Goal: Task Accomplishment & Management: Manage account settings

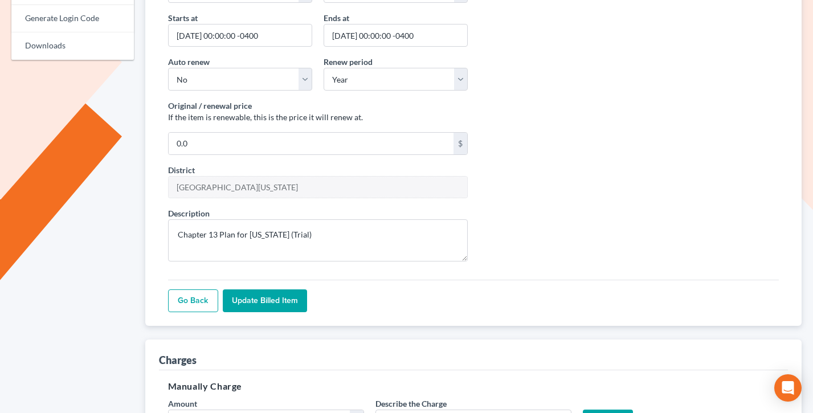
scroll to position [252, 0]
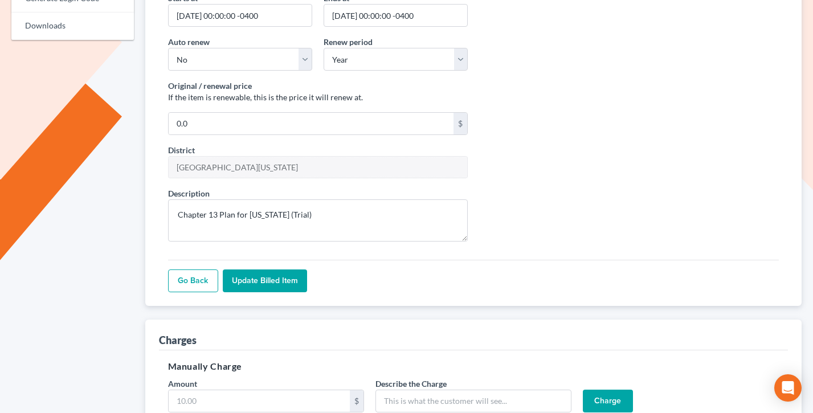
drag, startPoint x: 275, startPoint y: 286, endPoint x: 233, endPoint y: 265, distance: 46.9
click at [275, 286] on input "Update Billed item" at bounding box center [265, 280] width 84 height 23
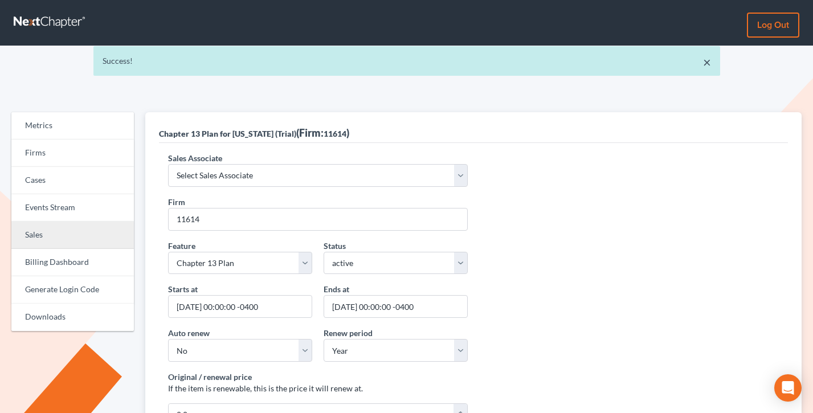
click at [28, 240] on link "Sales" at bounding box center [72, 235] width 122 height 27
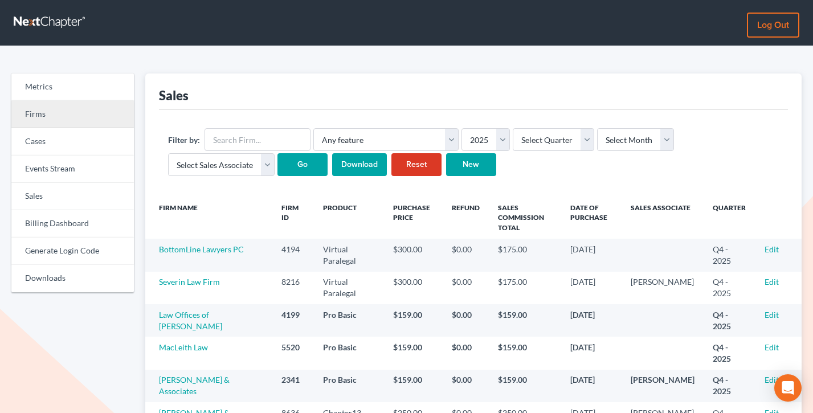
click at [50, 109] on link "Firms" at bounding box center [72, 114] width 122 height 27
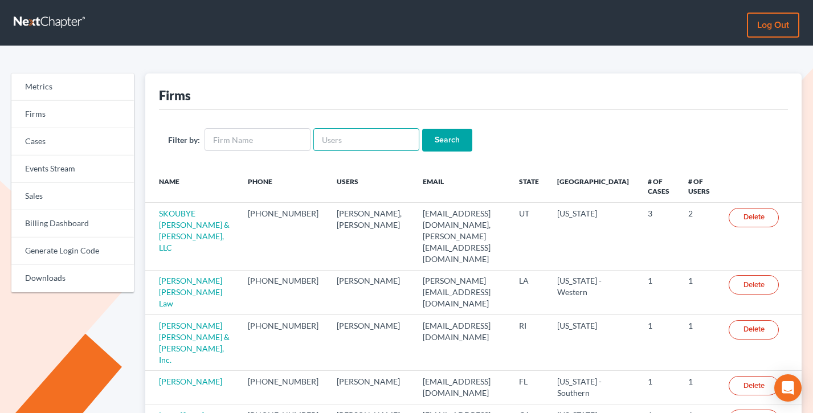
click at [334, 136] on input "text" at bounding box center [366, 139] width 106 height 23
paste input "John@johnlentz.com"
type input "John@johnlentz.com"
click at [422, 129] on input "Search" at bounding box center [447, 140] width 50 height 23
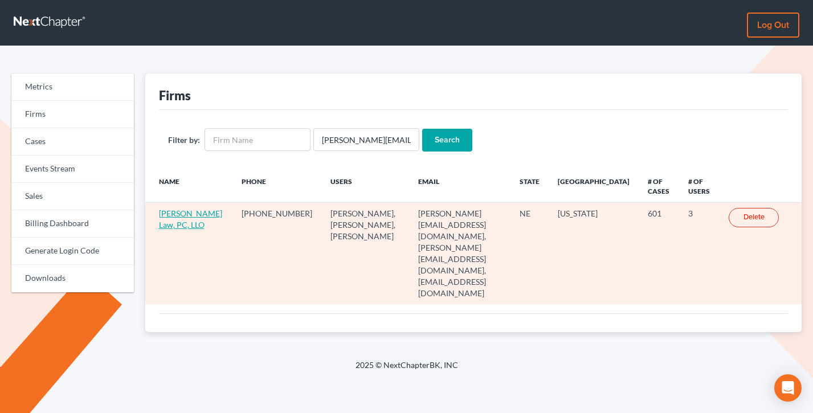
click at [169, 228] on link "[PERSON_NAME] Law, PC, LLO" at bounding box center [190, 218] width 63 height 21
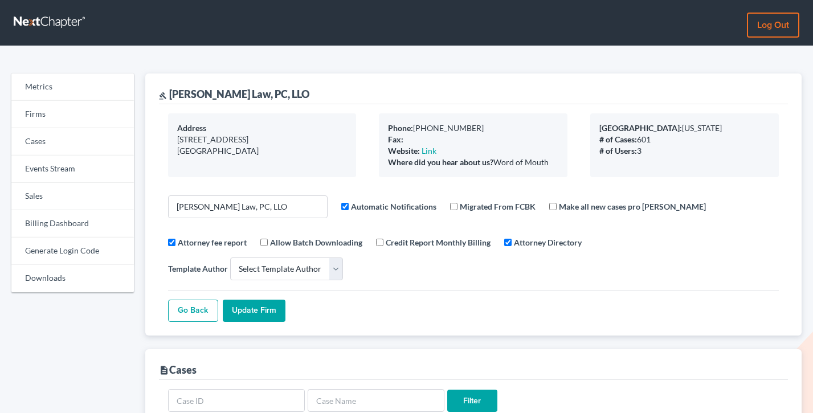
select select
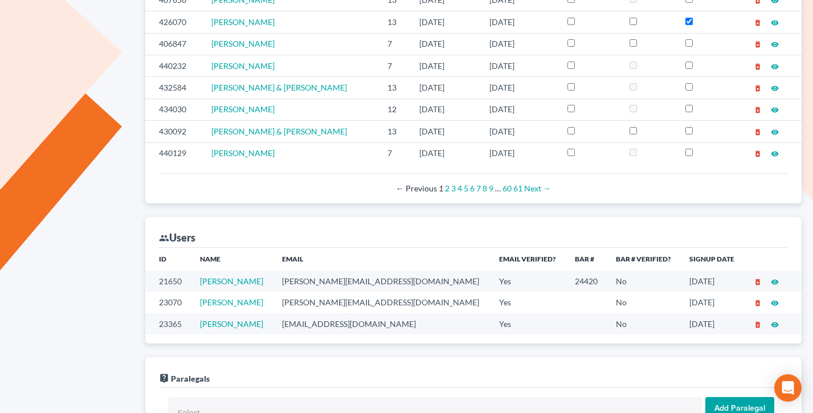
scroll to position [600, 0]
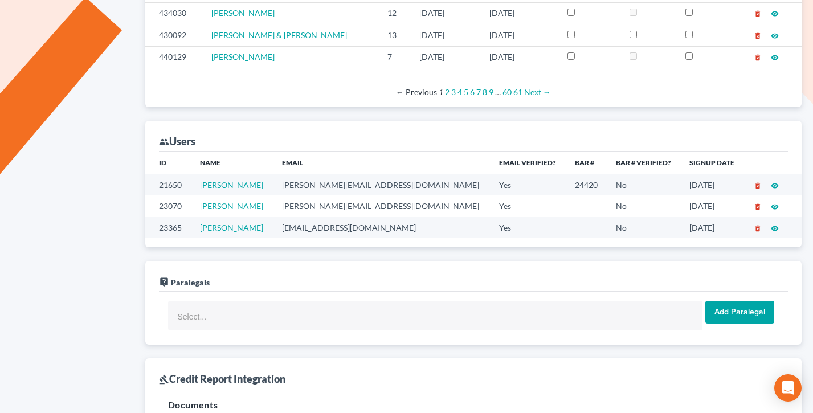
click at [369, 174] on td "john@johnlentz.com" at bounding box center [381, 184] width 217 height 21
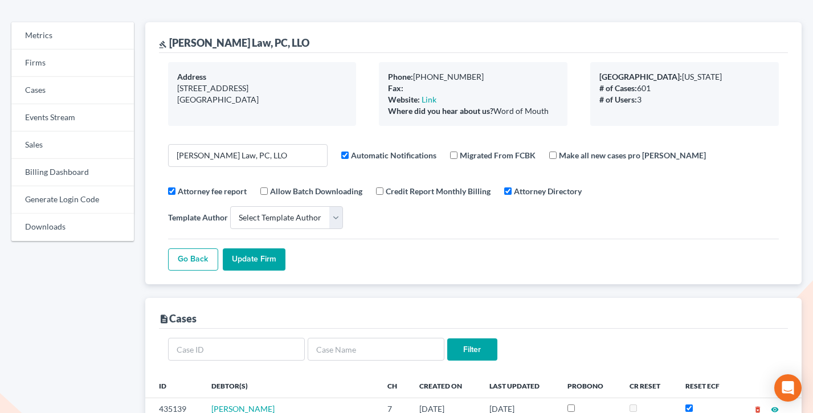
scroll to position [0, 0]
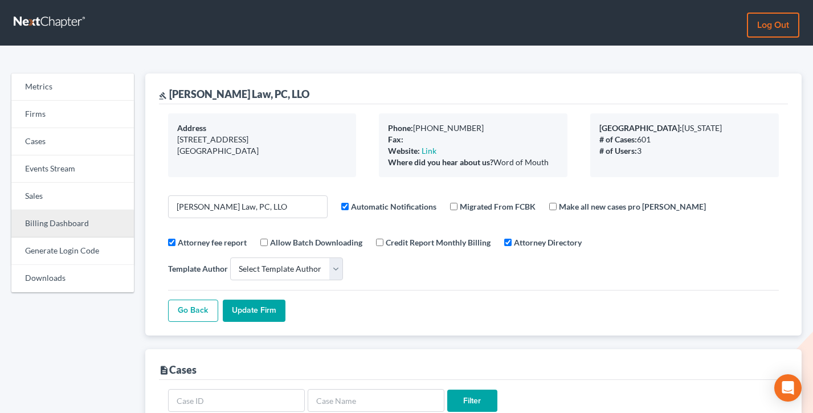
click at [66, 226] on link "Billing Dashboard" at bounding box center [72, 223] width 122 height 27
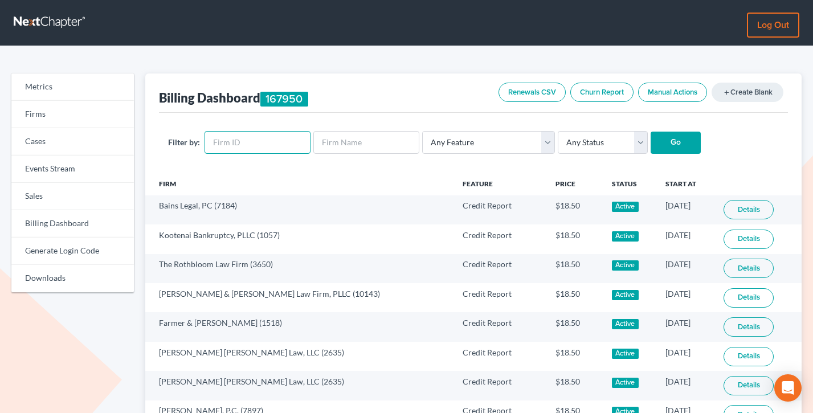
click at [232, 144] on input "text" at bounding box center [257, 142] width 106 height 23
paste input "10529"
type input "10529"
click at [651, 132] on input "Go" at bounding box center [676, 143] width 50 height 23
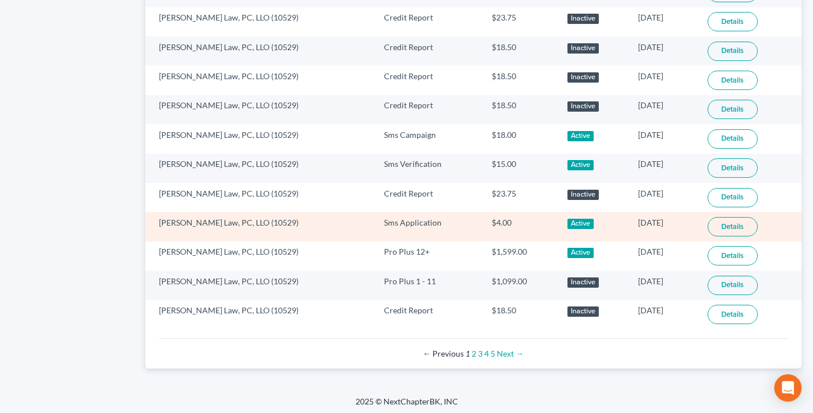
scroll to position [745, 0]
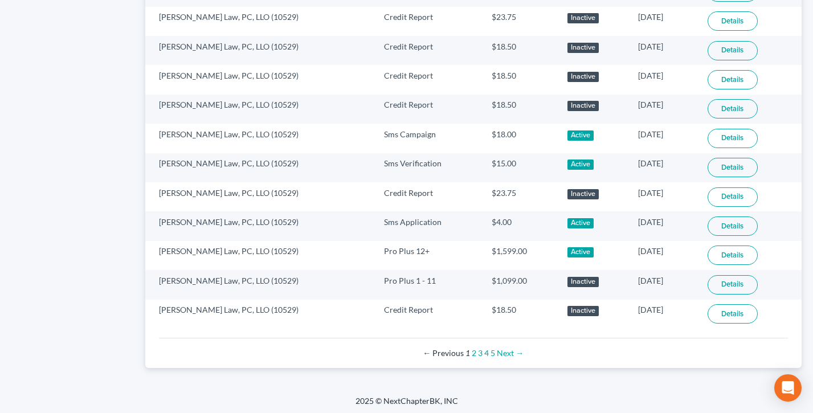
click at [494, 355] on div "← Previous 1 2 3 4 5 Next →" at bounding box center [473, 352] width 611 height 11
click at [494, 355] on link "5" at bounding box center [492, 353] width 5 height 10
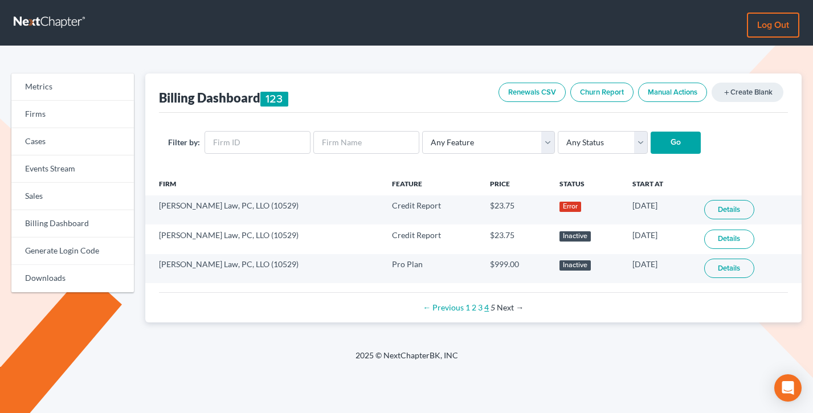
click at [487, 310] on link "4" at bounding box center [486, 307] width 5 height 10
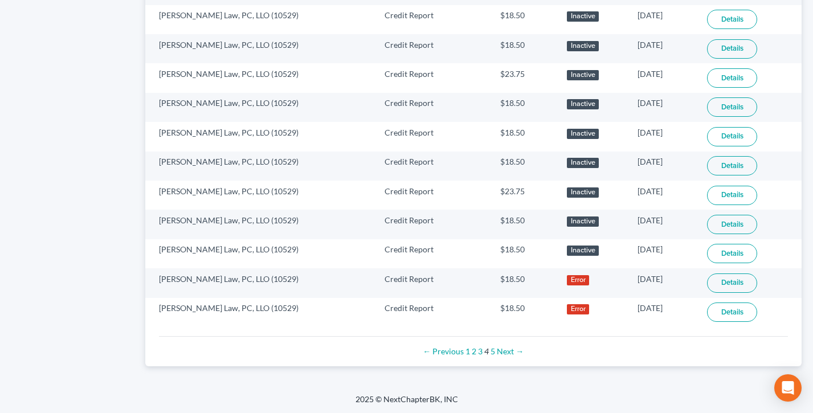
scroll to position [748, 0]
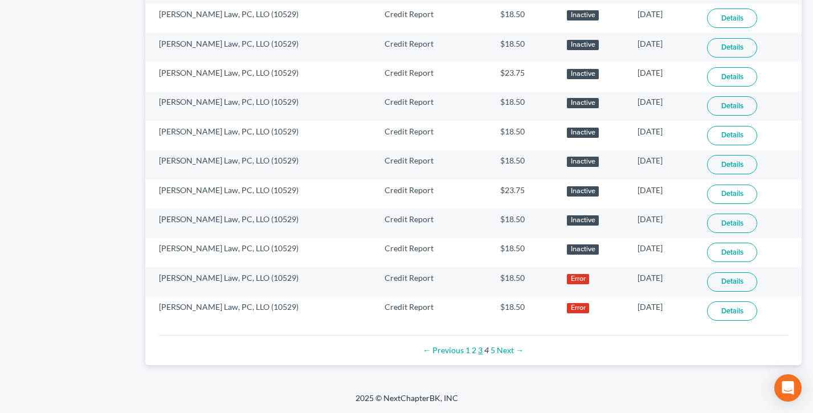
click at [480, 350] on link "3" at bounding box center [480, 350] width 5 height 10
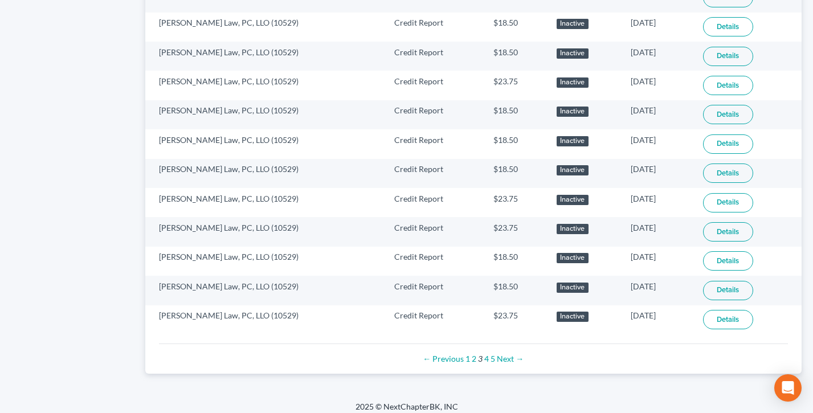
scroll to position [748, 0]
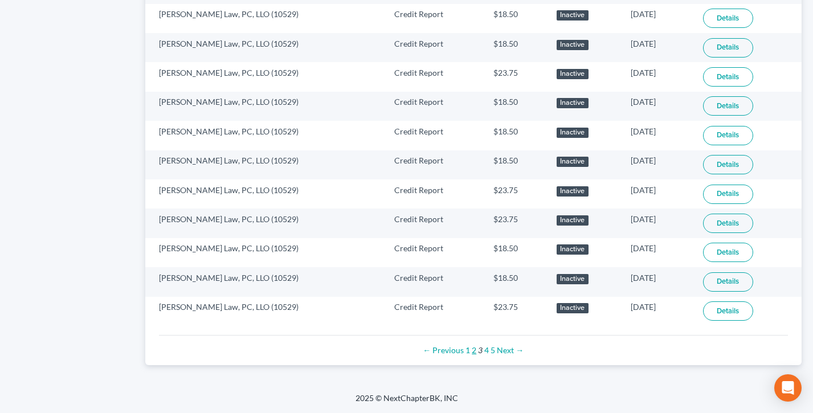
click at [474, 350] on link "2" at bounding box center [474, 350] width 5 height 10
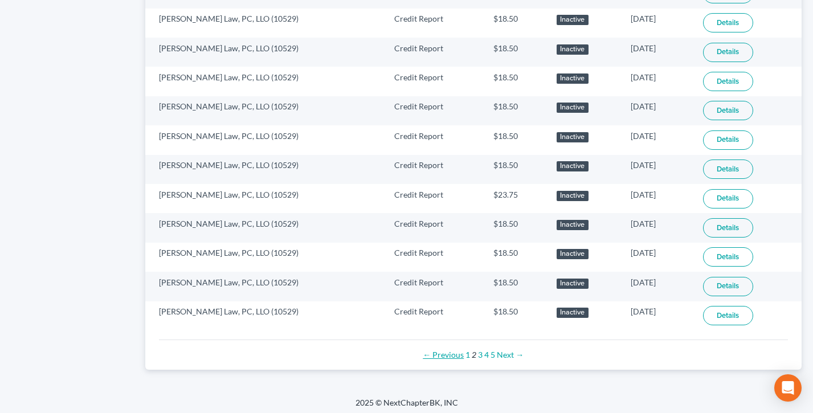
scroll to position [748, 0]
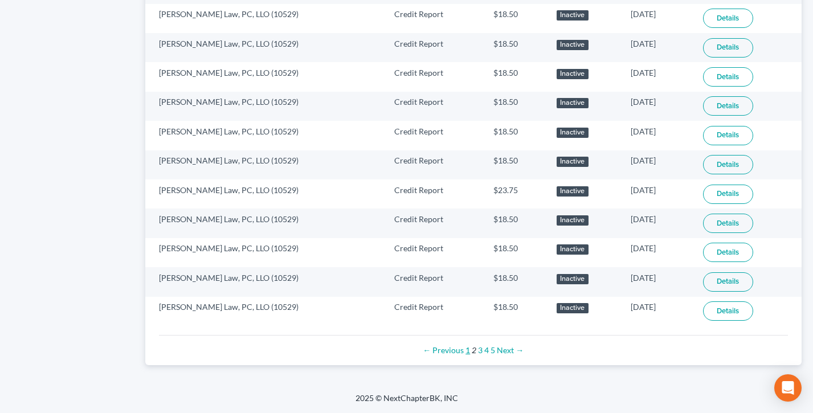
click at [468, 354] on link "1" at bounding box center [467, 350] width 5 height 10
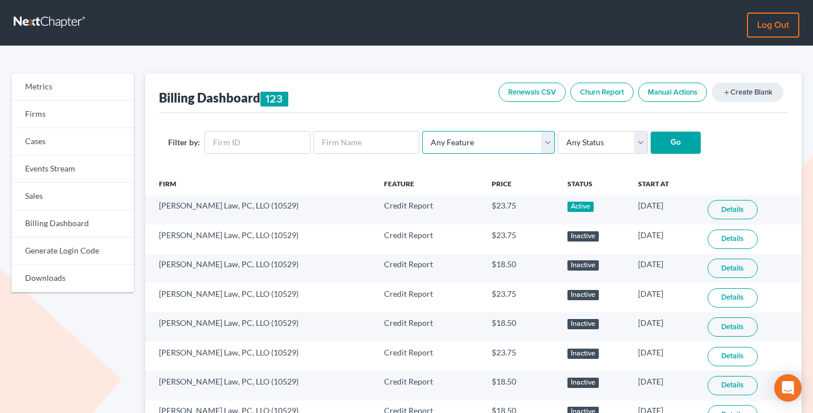
click at [479, 140] on select "Any Feature Start Plus Plan Pro Plus Plan Whoa Plan Credit Report Credit Report…" at bounding box center [488, 142] width 133 height 23
click at [750, 95] on link "add Create Blank" at bounding box center [747, 92] width 72 height 19
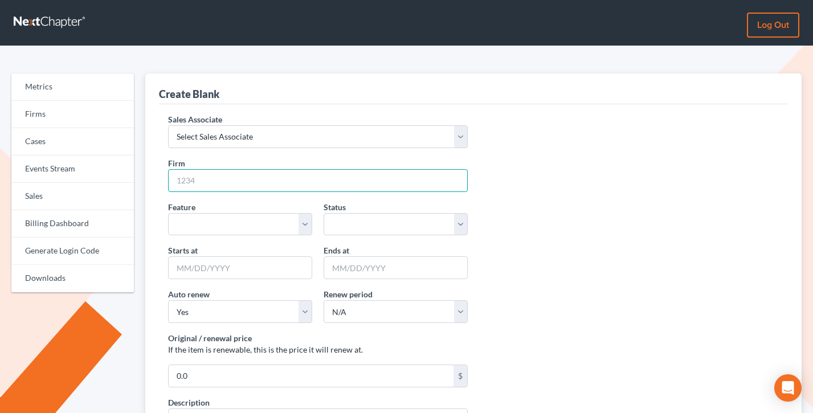
click at [217, 171] on input "Firm" at bounding box center [318, 180] width 300 height 23
paste input "10529"
type input "10529"
click at [226, 128] on select "Select Sales Associate Alex Seymour Over Transom Tim Shadoan" at bounding box center [318, 136] width 300 height 23
click at [259, 225] on select "Start Plus Plan Pro Plus Plan Whoa Plan Credit Report Credit Report Monthly Fin…" at bounding box center [240, 224] width 144 height 23
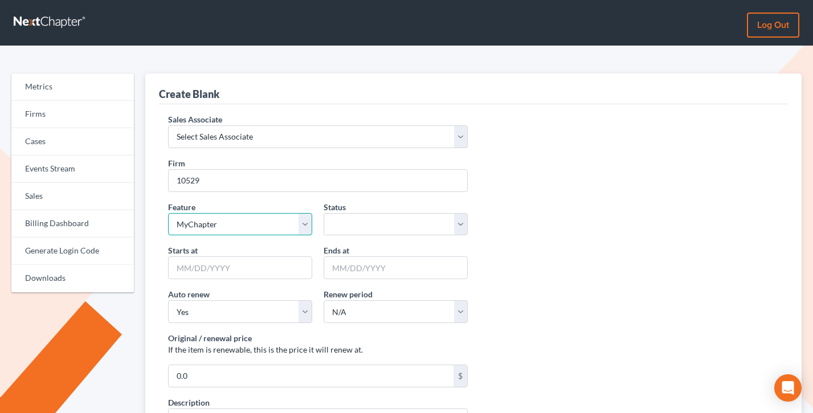
click at [168, 213] on select "Start Plus Plan Pro Plus Plan Whoa Plan Credit Report Credit Report Monthly Fin…" at bounding box center [240, 224] width 144 height 23
click at [222, 220] on select "Start Plus Plan Pro Plus Plan Whoa Plan Credit Report Credit Report Monthly Fin…" at bounding box center [240, 224] width 144 height 23
select select "chapter13_plan"
click at [168, 213] on select "Start Plus Plan Pro Plus Plan Whoa Plan Credit Report Credit Report Monthly Fin…" at bounding box center [240, 224] width 144 height 23
click at [235, 201] on div "Feature Start Plus Plan Pro Plus Plan Whoa Plan Credit Report Credit Report Mon…" at bounding box center [240, 218] width 156 height 35
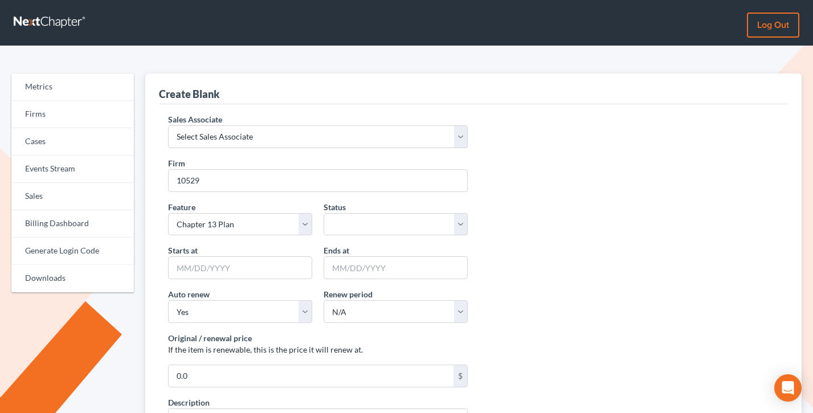
click at [412, 236] on div "Feature Start Plus Plan Pro Plus Plan Whoa Plan Credit Report Credit Report Mon…" at bounding box center [473, 223] width 623 height 44
click at [408, 230] on select "active inactive pending expired error pending_charges" at bounding box center [396, 224] width 144 height 23
select select "active"
click at [324, 213] on select "active inactive pending expired error pending_charges" at bounding box center [396, 224] width 144 height 23
click at [55, 190] on link "Sales" at bounding box center [72, 196] width 122 height 27
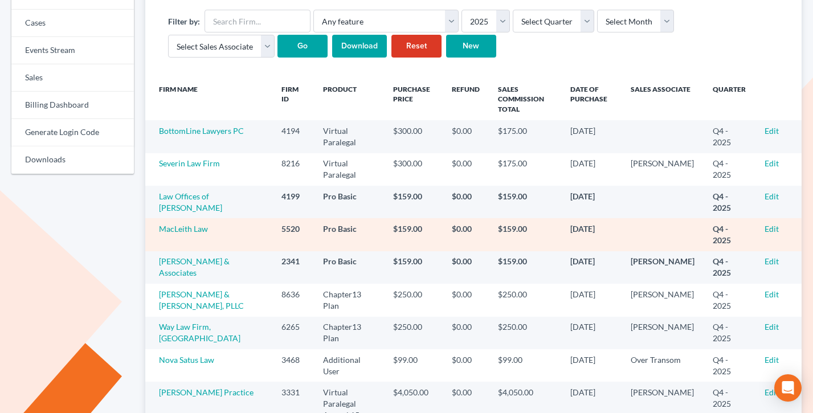
scroll to position [146, 0]
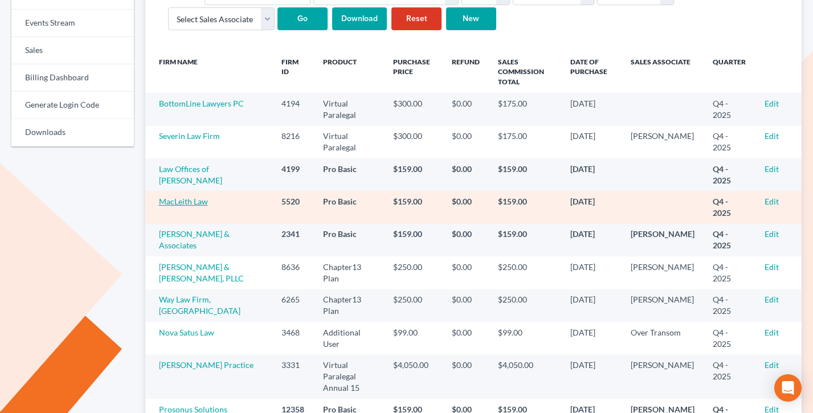
click at [190, 197] on link "MacLeith Law" at bounding box center [183, 202] width 49 height 10
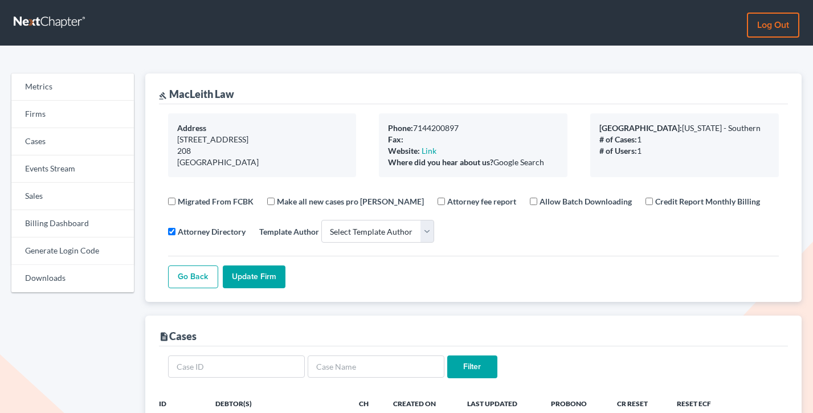
select select
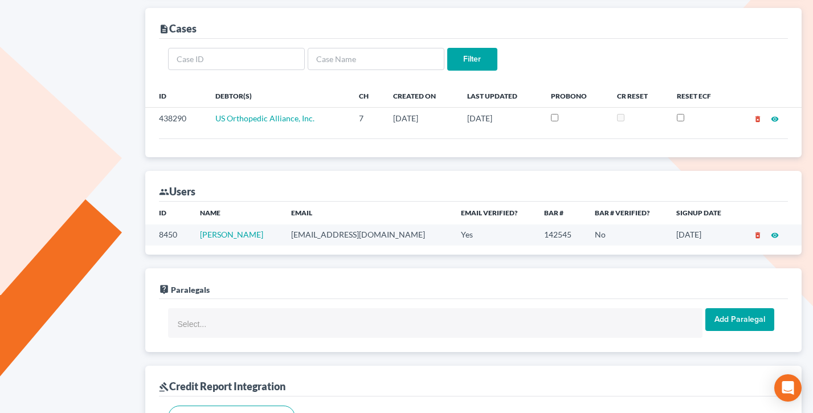
scroll to position [425, 0]
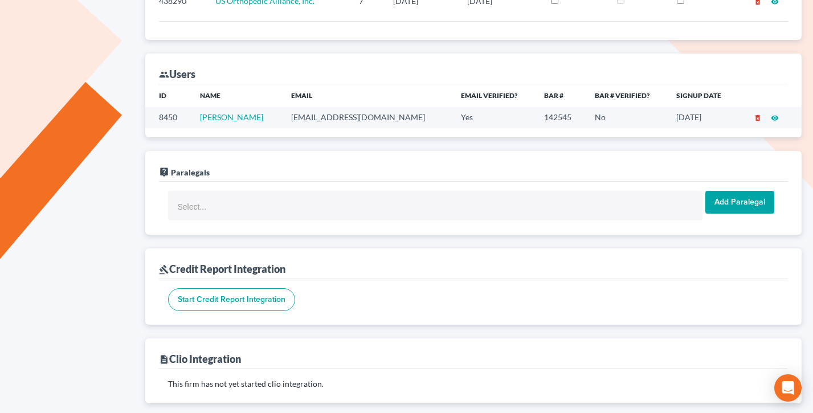
click at [366, 118] on td "[EMAIL_ADDRESS][DOMAIN_NAME]" at bounding box center [367, 117] width 170 height 21
copy td "[EMAIL_ADDRESS][DOMAIN_NAME]"
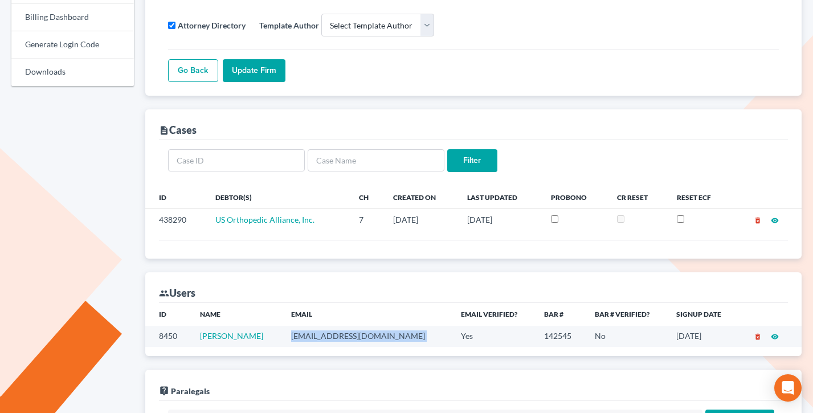
scroll to position [0, 0]
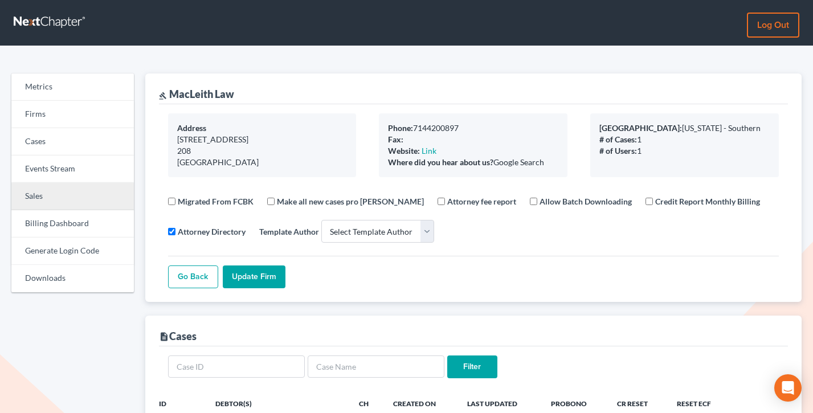
click at [68, 193] on link "Sales" at bounding box center [72, 196] width 122 height 27
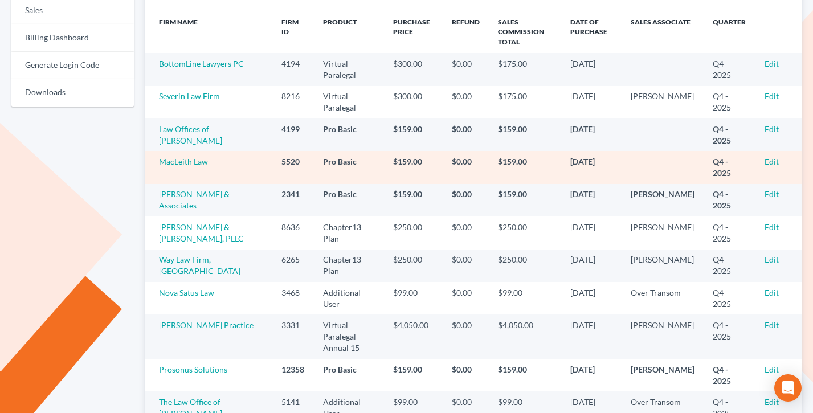
scroll to position [197, 0]
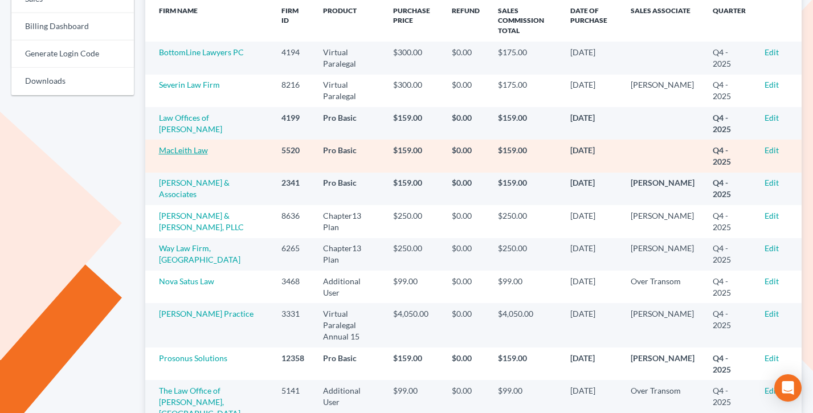
click at [177, 152] on link "MacLeith Law" at bounding box center [183, 150] width 49 height 10
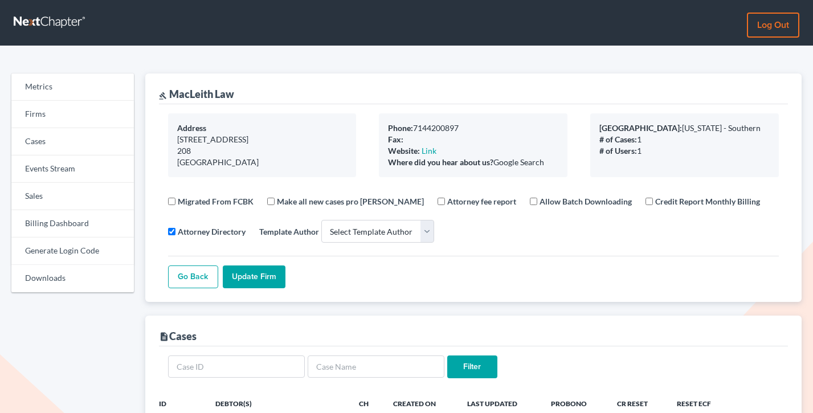
select select
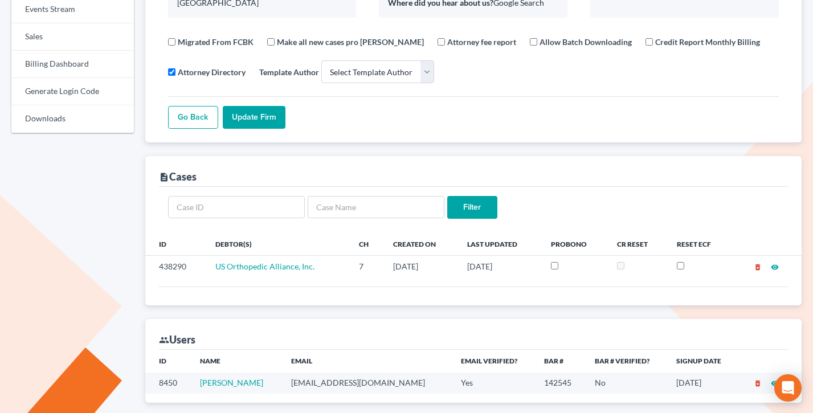
scroll to position [271, 0]
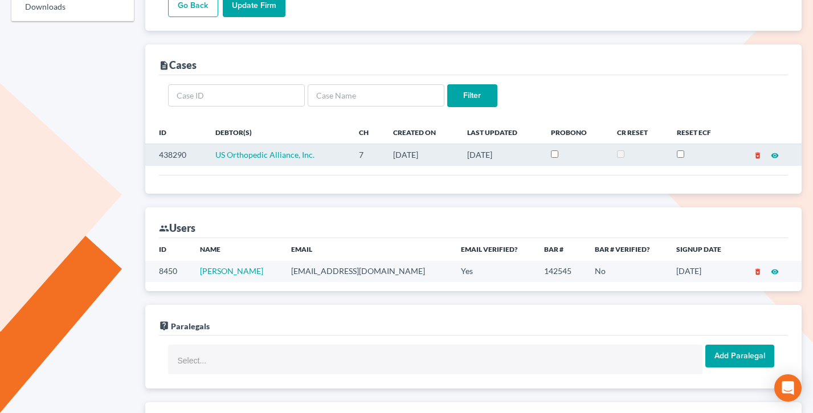
drag, startPoint x: 455, startPoint y: 163, endPoint x: 367, endPoint y: 160, distance: 87.8
click at [367, 160] on tr "438290 US Orthopedic Alliance, Inc. 7 09/22/2025 10/01/2025 delete_forever visi…" at bounding box center [473, 155] width 657 height 22
click at [367, 161] on td "7" at bounding box center [367, 155] width 34 height 22
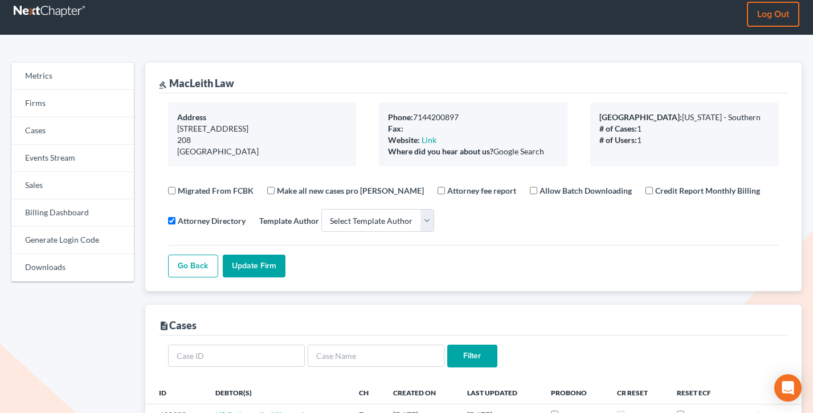
scroll to position [218, 0]
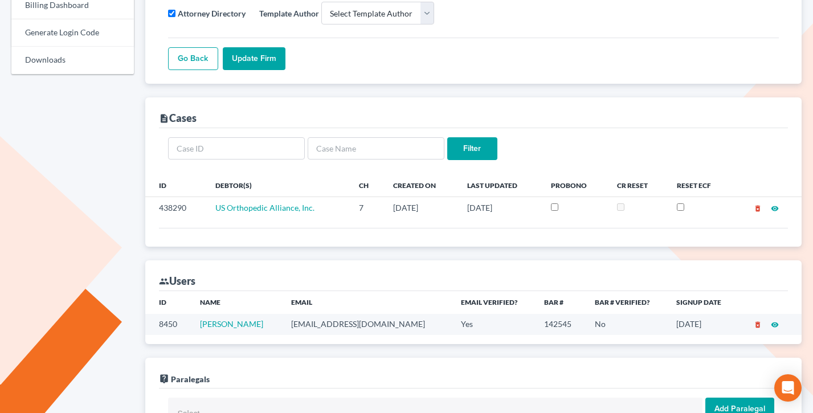
click at [366, 324] on td "dmacleith.rmslaw@earthlink.net" at bounding box center [367, 324] width 170 height 21
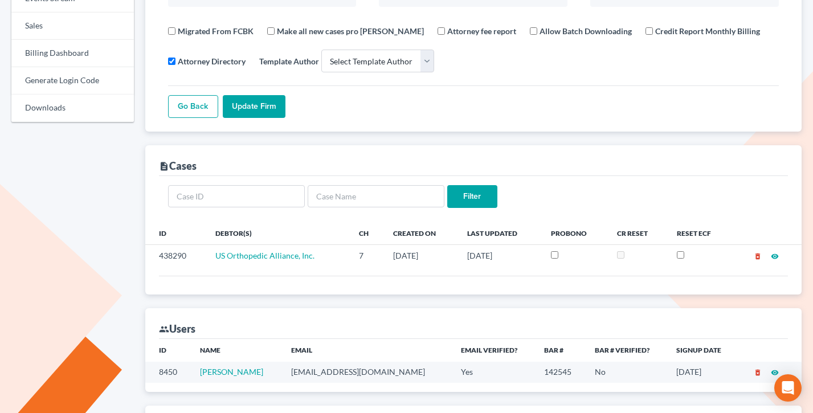
scroll to position [0, 0]
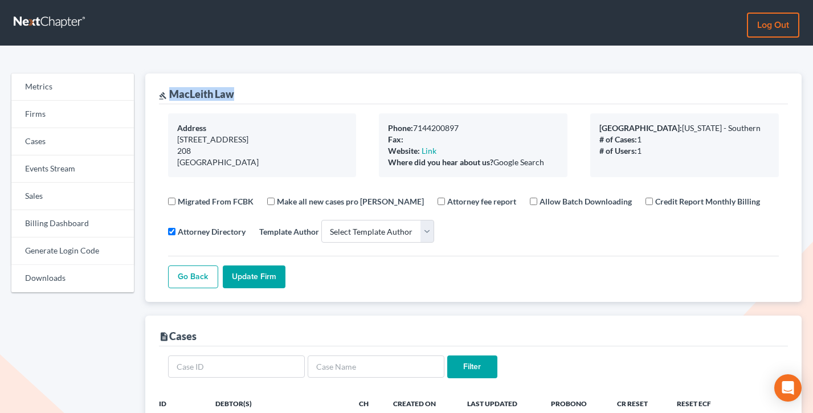
drag, startPoint x: 233, startPoint y: 94, endPoint x: 169, endPoint y: 93, distance: 63.8
click at [169, 94] on div "gavel MacLeith Law" at bounding box center [473, 88] width 629 height 31
copy div "MacLeith Law"
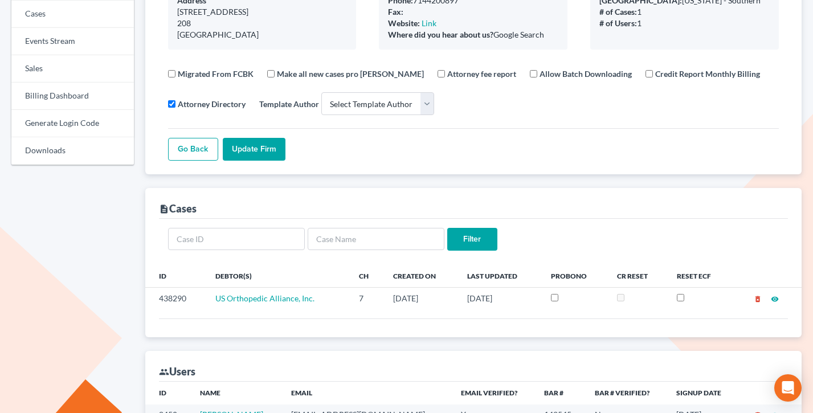
scroll to position [24, 0]
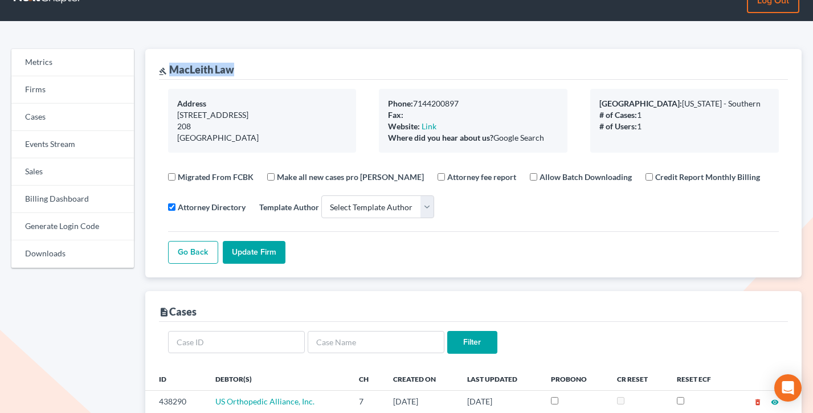
drag, startPoint x: 501, startPoint y: 135, endPoint x: 395, endPoint y: 109, distance: 109.1
click at [395, 109] on div "Phone: 7144200897 Fax: Website: Link Where did you hear about us? Google Search" at bounding box center [473, 121] width 189 height 64
click at [455, 107] on div "Phone: 7144200897" at bounding box center [473, 103] width 170 height 11
drag, startPoint x: 542, startPoint y: 140, endPoint x: 381, endPoint y: 106, distance: 164.1
click at [381, 106] on div "Phone: 7144200897 Fax: Website: Link Where did you hear about us? Google Search" at bounding box center [473, 121] width 189 height 64
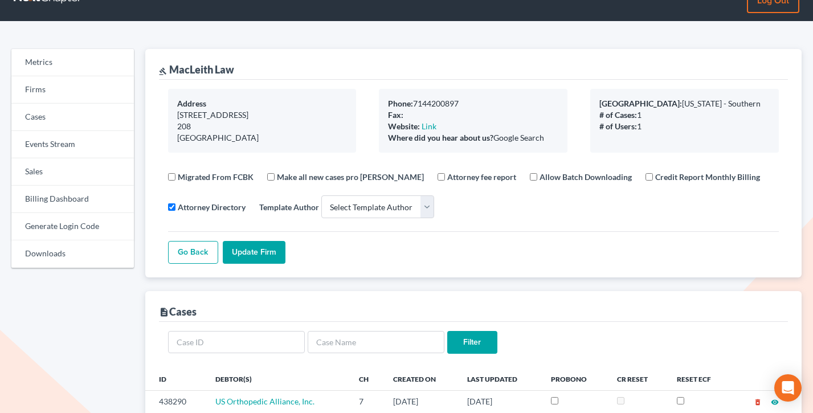
click at [381, 105] on div "Phone: 7144200897 Fax: Website: Link Where did you hear about us? Google Search" at bounding box center [473, 121] width 189 height 64
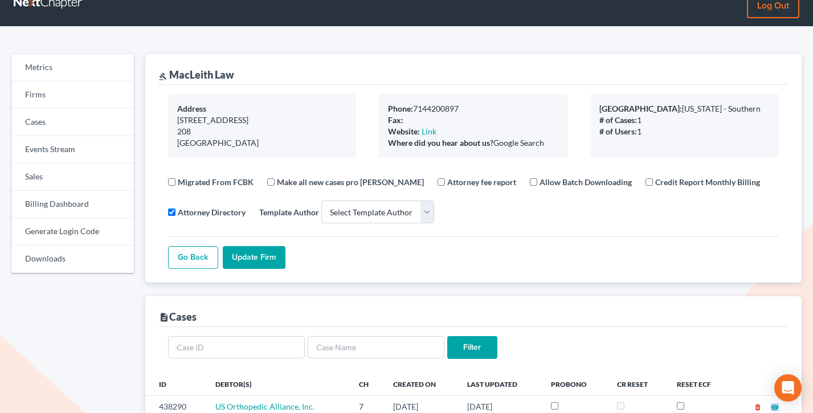
scroll to position [0, 0]
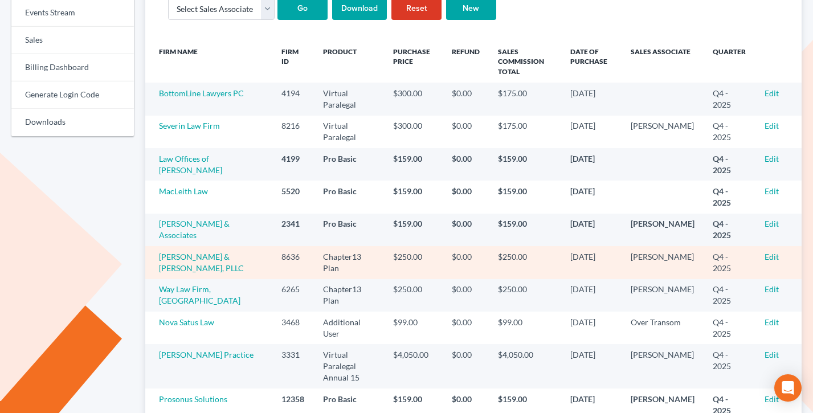
scroll to position [156, 0]
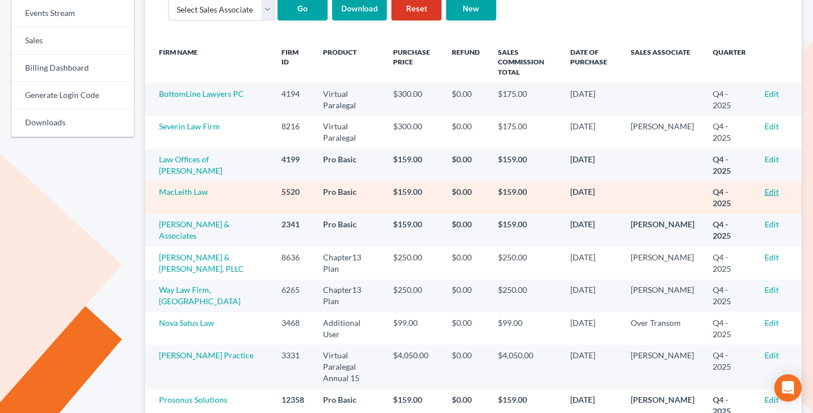
click at [777, 190] on link "Edit" at bounding box center [771, 192] width 14 height 10
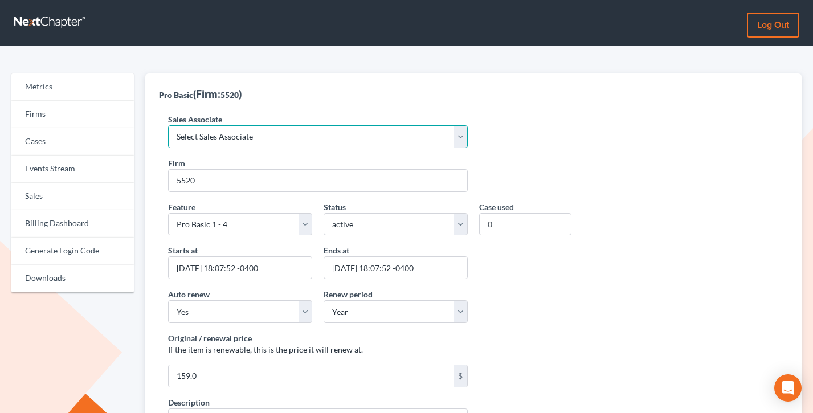
click at [228, 142] on select "Select Sales Associate Alex Seymour Over Transom Tim Shadoan" at bounding box center [318, 136] width 300 height 23
select select "7676"
click at [168, 125] on select "Select Sales Associate Alex Seymour Over Transom Tim Shadoan" at bounding box center [318, 136] width 300 height 23
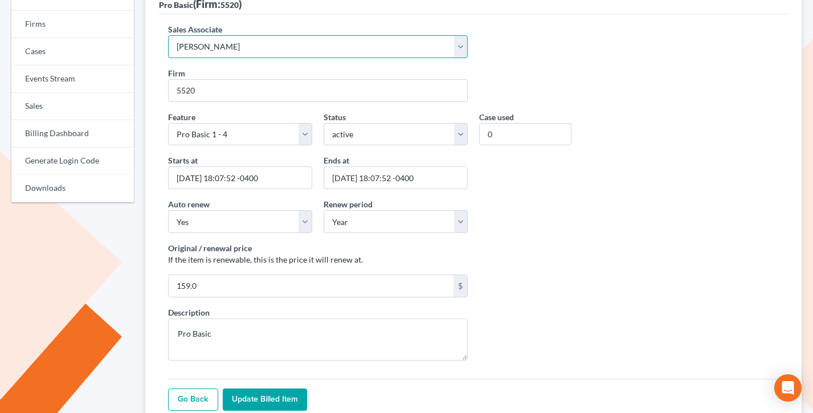
scroll to position [104, 0]
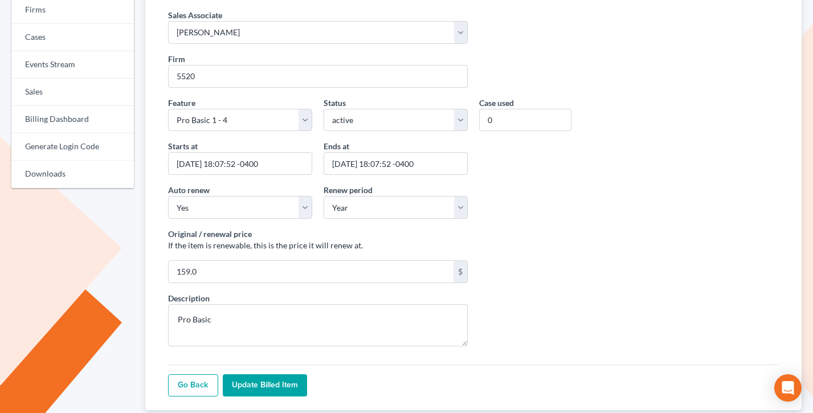
click at [257, 394] on input "Update Billed item" at bounding box center [265, 385] width 84 height 23
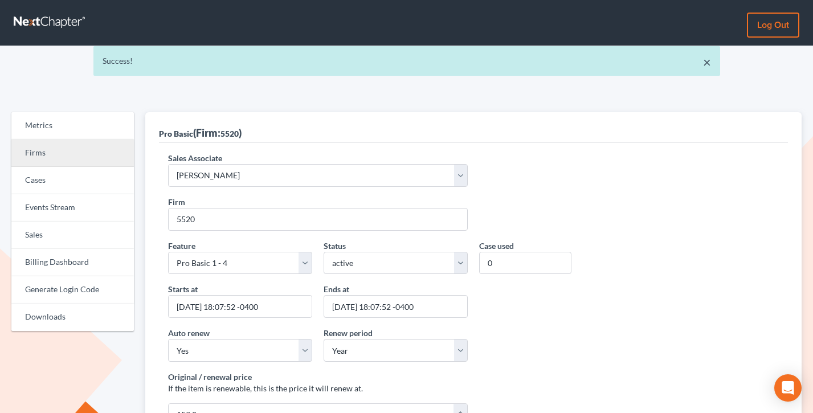
click at [58, 141] on link "Firms" at bounding box center [72, 153] width 122 height 27
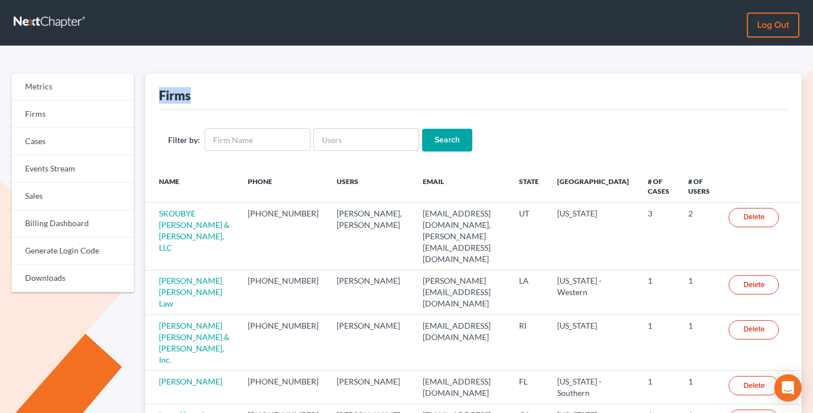
drag, startPoint x: 207, startPoint y: 96, endPoint x: 150, endPoint y: 92, distance: 57.6
click at [150, 92] on div "Firms Filter by: Search Name Phone Users Email State Primary District # of Case…" at bounding box center [473, 374] width 657 height 603
click at [214, 94] on div "Firms" at bounding box center [473, 91] width 629 height 36
drag, startPoint x: 225, startPoint y: 94, endPoint x: 154, endPoint y: 92, distance: 70.7
click at [154, 92] on div "Firms Filter by: Search Name Phone Users Email State Primary District # of Case…" at bounding box center [473, 374] width 657 height 603
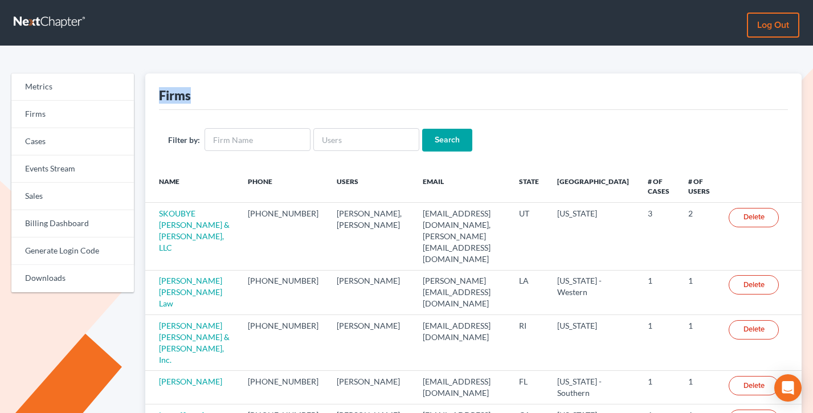
click at [238, 99] on div "Firms" at bounding box center [473, 91] width 629 height 36
click at [53, 187] on link "Sales" at bounding box center [72, 196] width 122 height 27
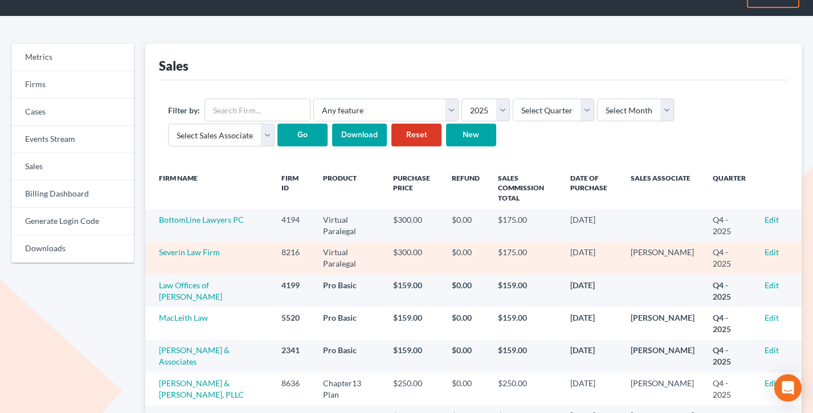
scroll to position [31, 0]
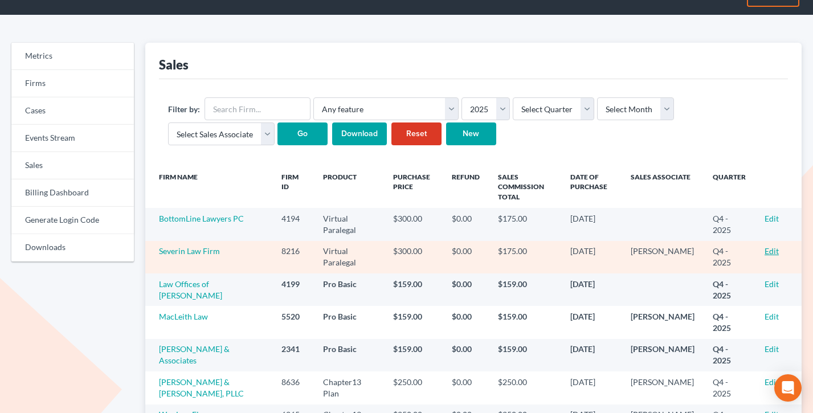
click at [774, 249] on link "Edit" at bounding box center [771, 251] width 14 height 10
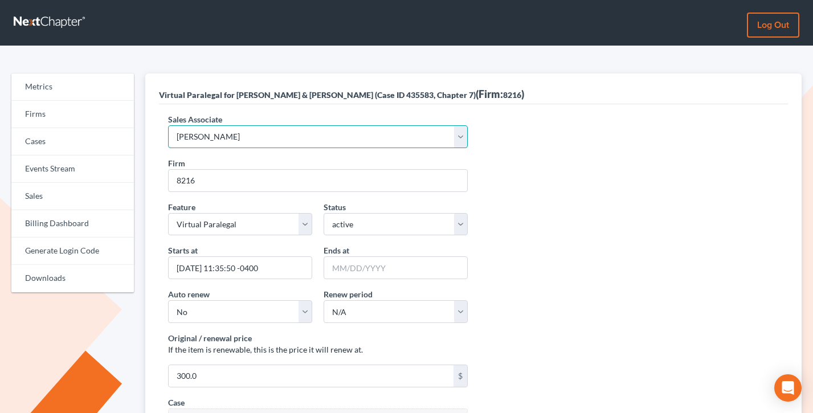
click at [290, 148] on select "Select Sales Associate [PERSON_NAME] Over Transom [PERSON_NAME]" at bounding box center [318, 136] width 300 height 23
select select "10275"
click at [168, 125] on select "Select Sales Associate [PERSON_NAME] Over Transom [PERSON_NAME]" at bounding box center [318, 136] width 300 height 23
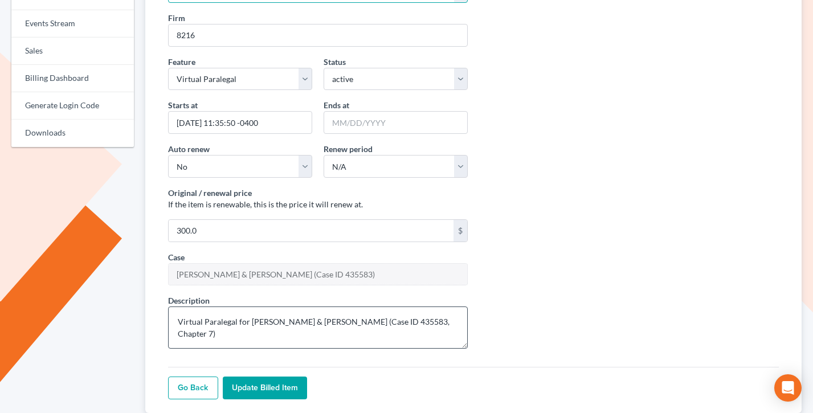
scroll to position [165, 0]
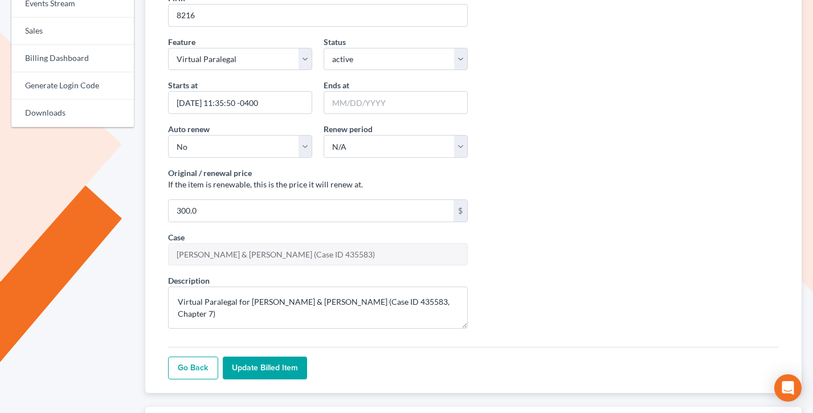
click at [253, 369] on input "Update Billed item" at bounding box center [265, 368] width 84 height 23
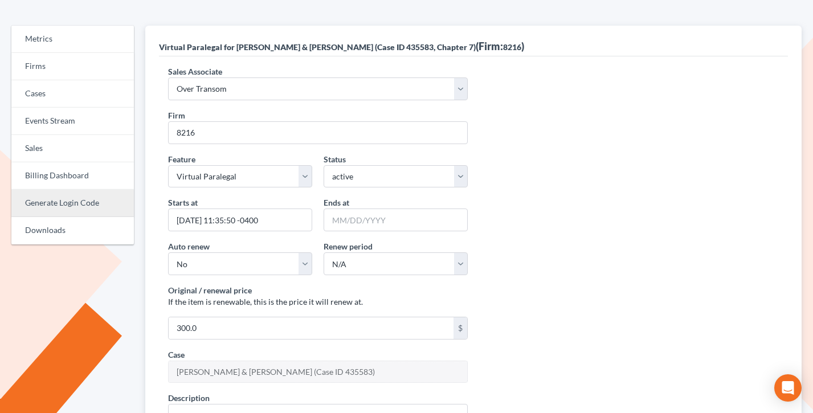
scroll to position [34, 0]
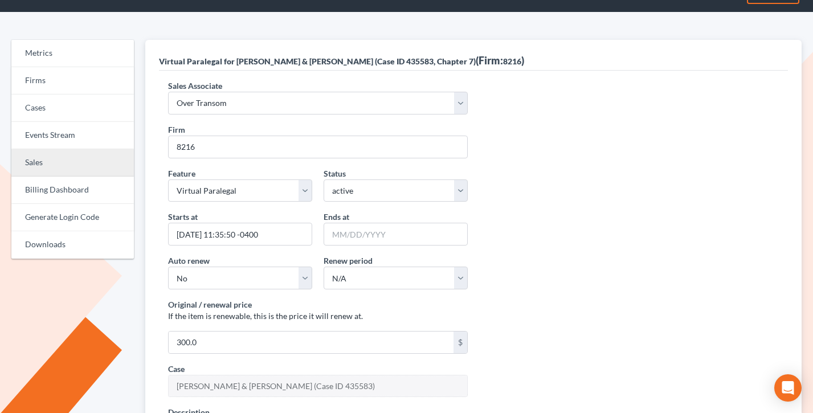
click at [63, 171] on link "Sales" at bounding box center [72, 162] width 122 height 27
